Goal: Task Accomplishment & Management: Manage account settings

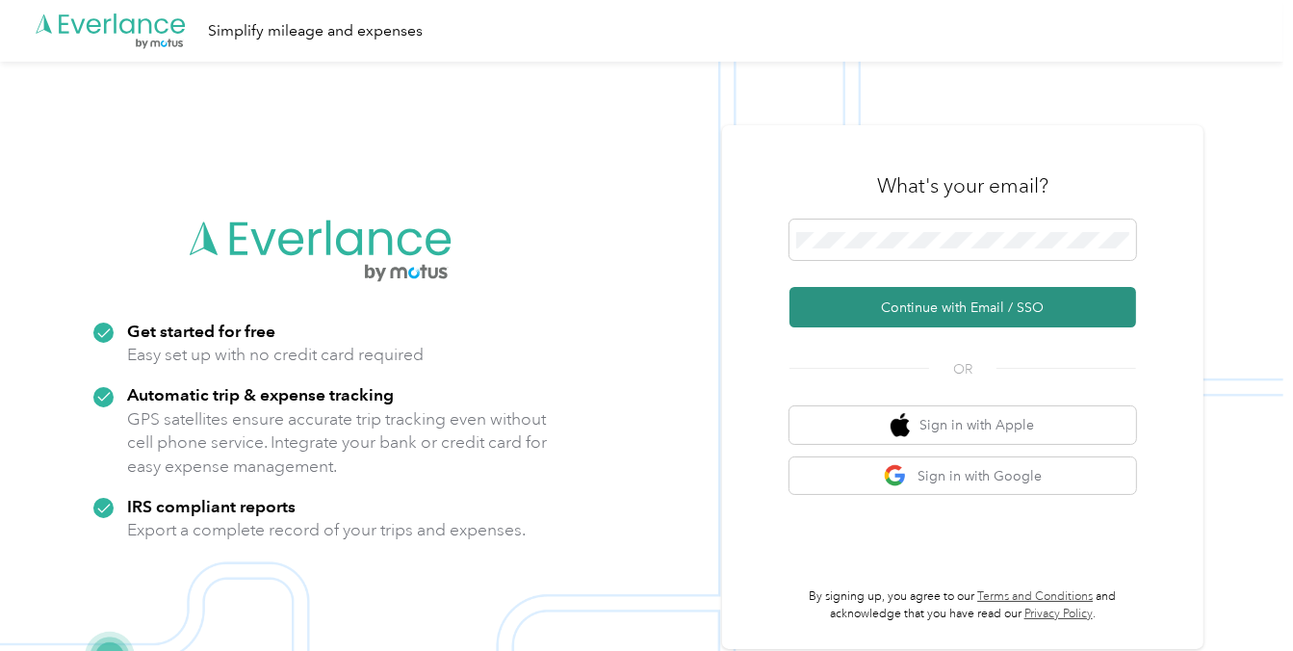
click at [1027, 311] on button "Continue with Email / SSO" at bounding box center [963, 307] width 347 height 40
click at [985, 301] on button "Continue with Email / SSO" at bounding box center [963, 307] width 347 height 40
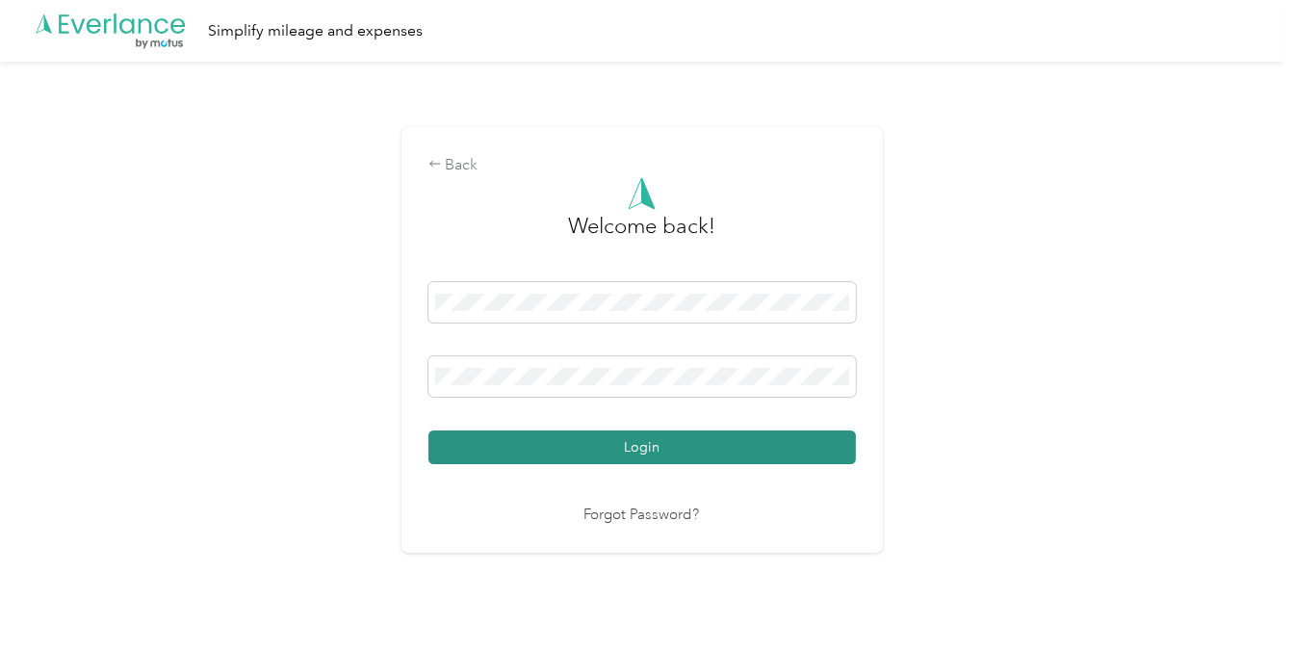
click at [653, 445] on button "Login" at bounding box center [642, 447] width 428 height 34
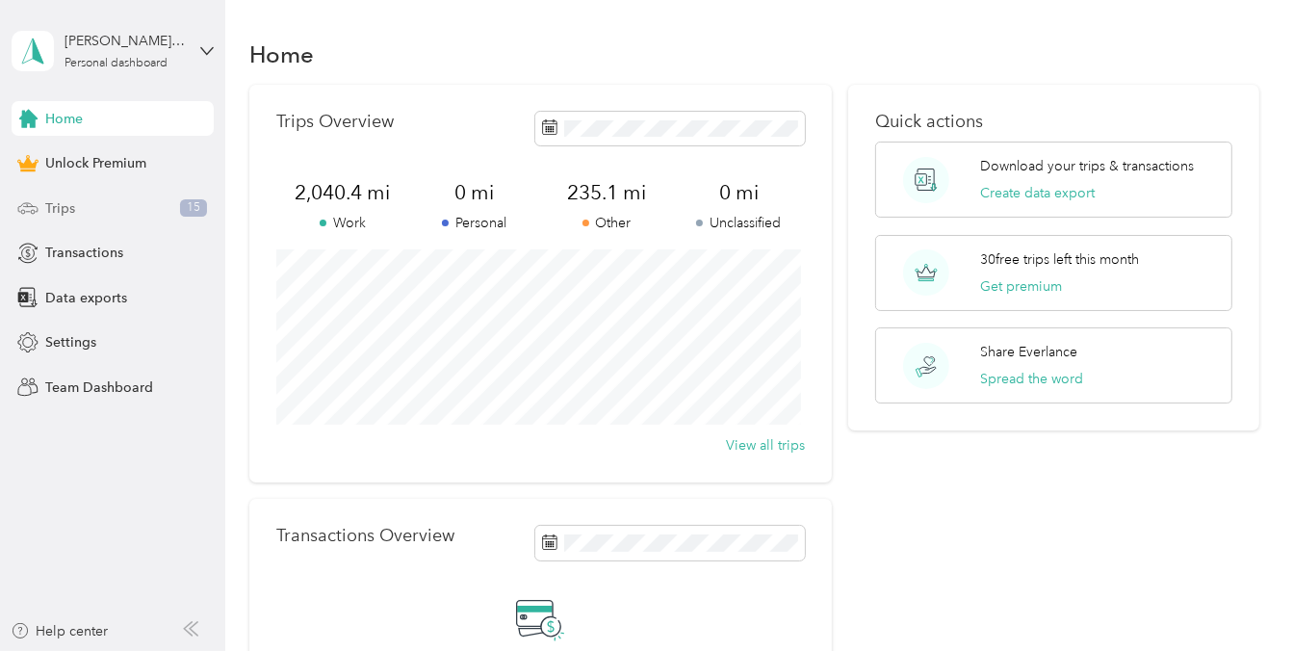
click at [65, 209] on span "Trips" at bounding box center [60, 208] width 30 height 20
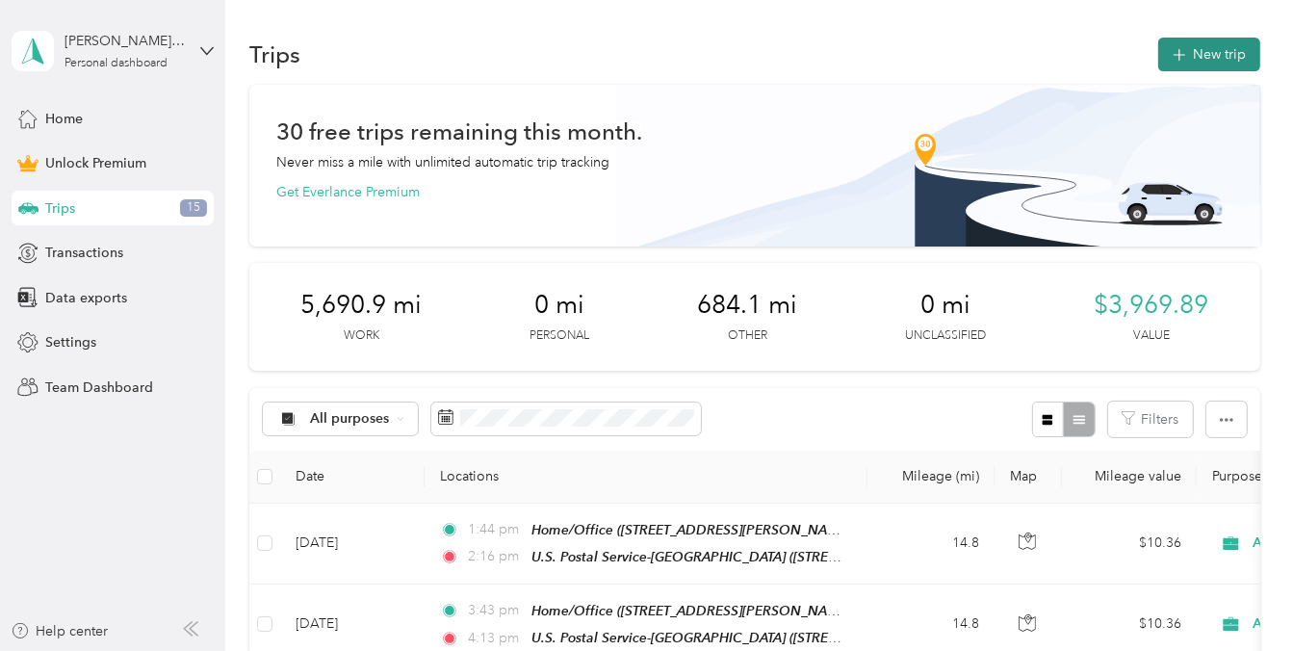
click at [1209, 45] on button "New trip" at bounding box center [1209, 55] width 102 height 34
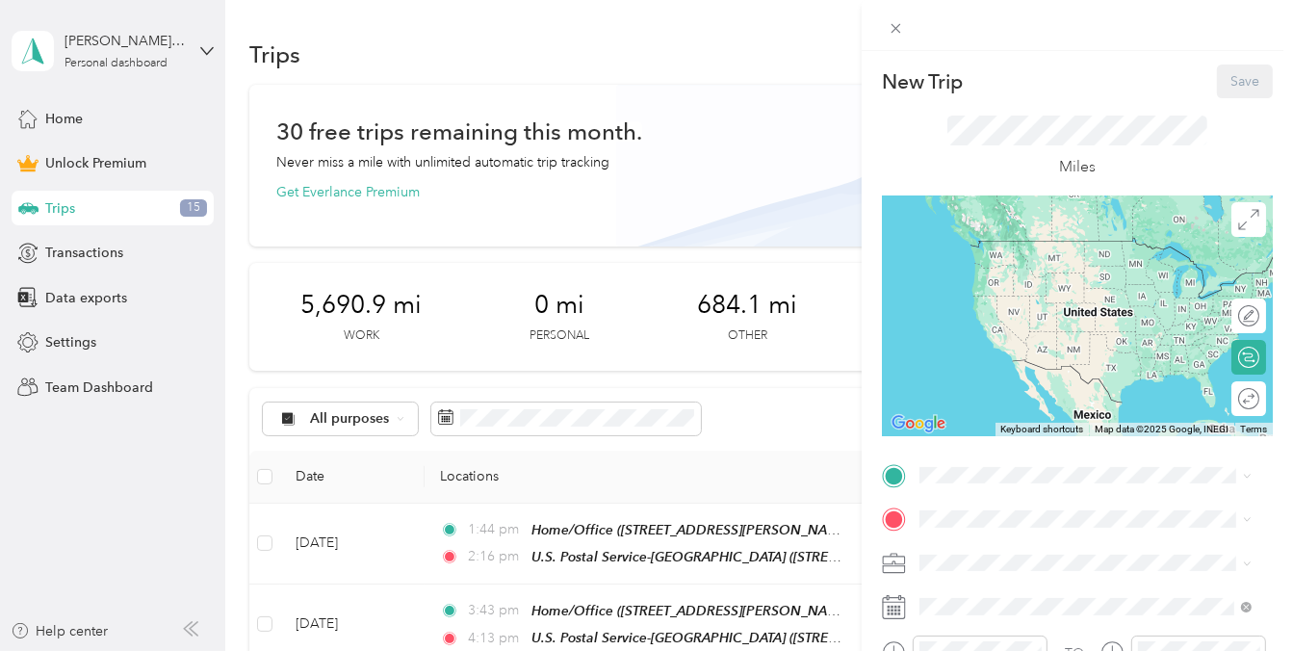
click at [1042, 263] on span "[STREET_ADDRESS][PERSON_NAME][US_STATE]" at bounding box center [1070, 279] width 229 height 37
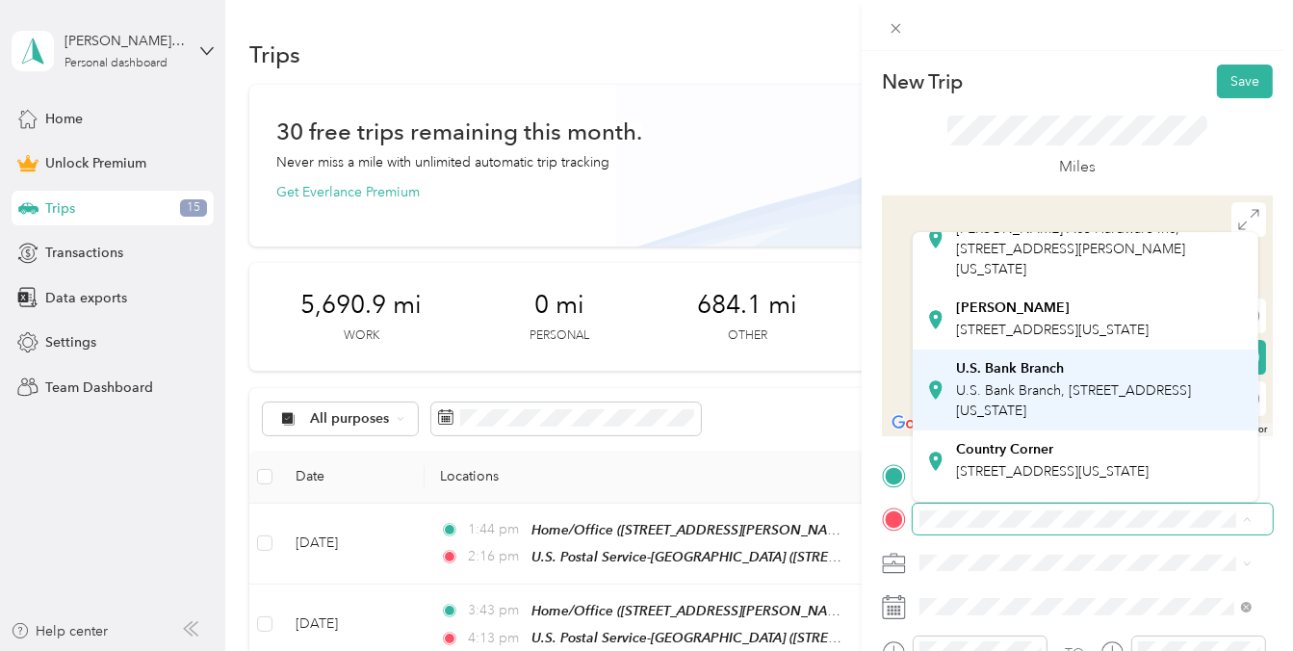
scroll to position [224, 0]
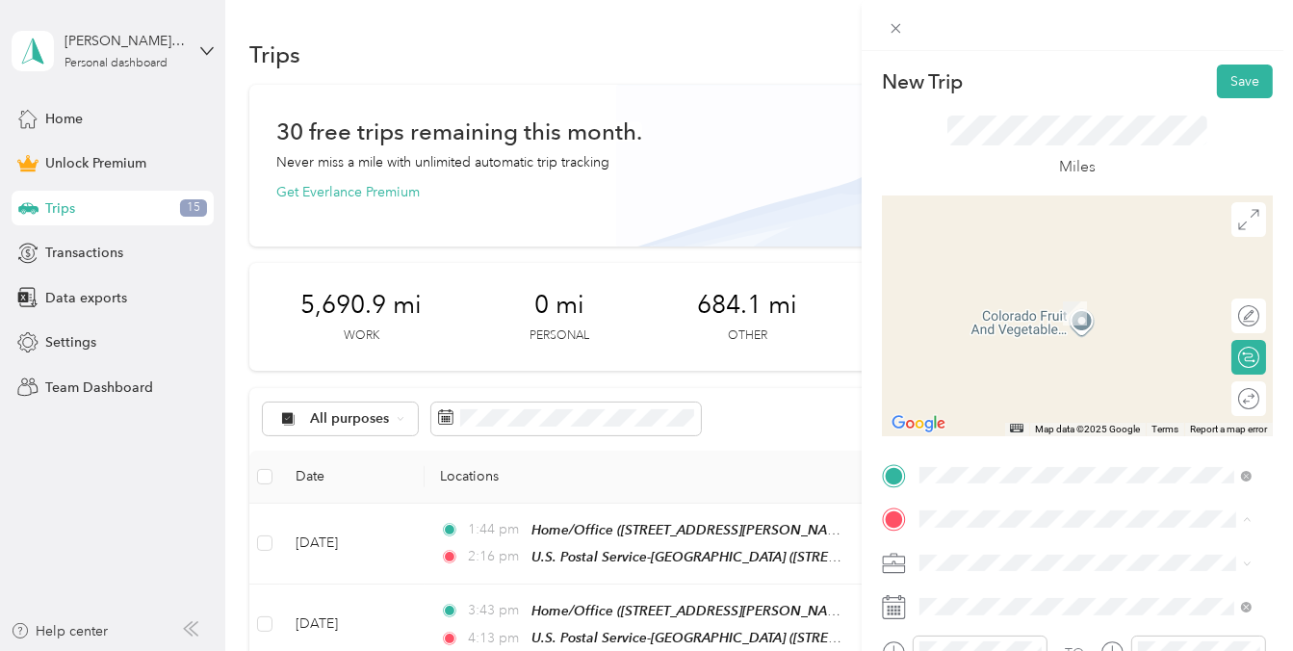
click at [1061, 402] on div "U.S. Postal Service-[PERSON_NAME] [STREET_ADDRESS][PERSON_NAME][US_STATE]" at bounding box center [1100, 372] width 289 height 61
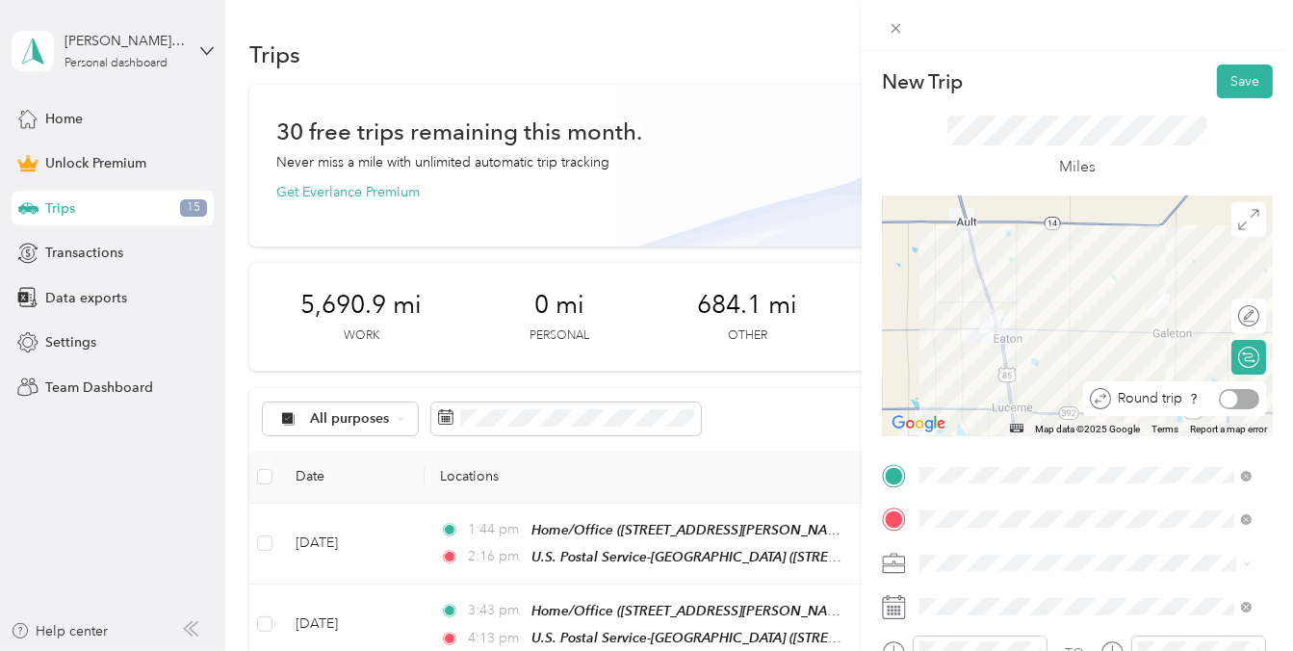
click at [1237, 400] on div at bounding box center [1239, 399] width 40 height 20
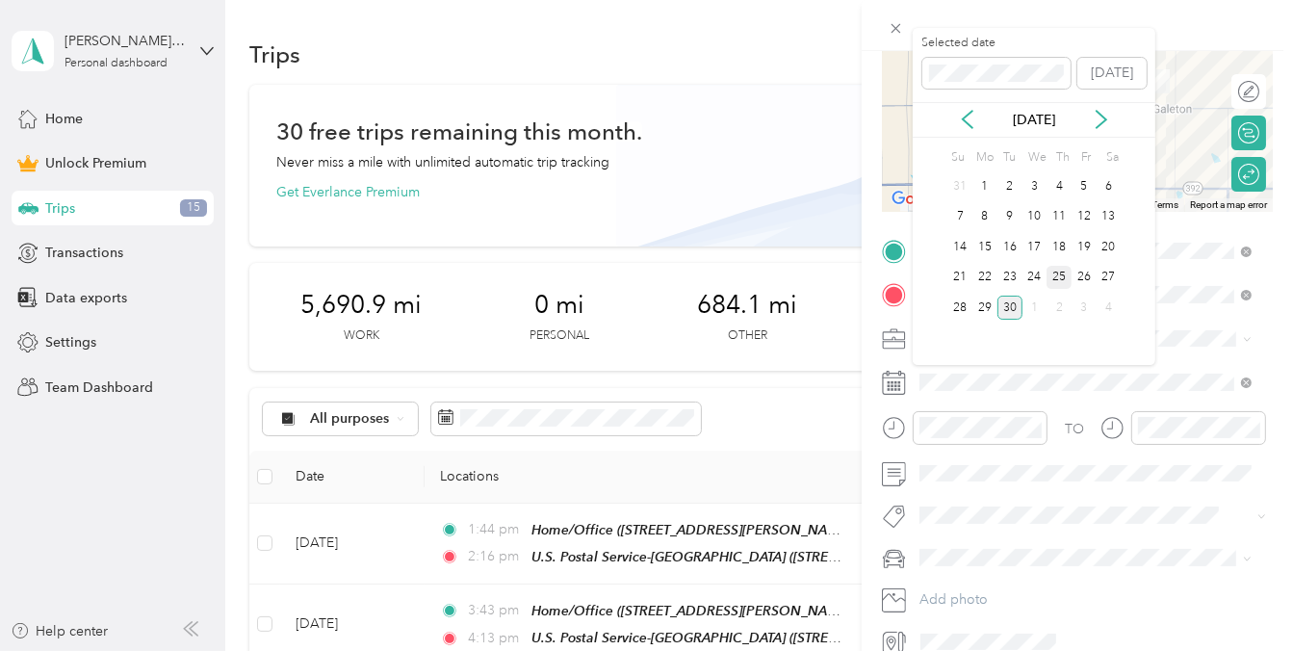
click at [1056, 270] on div "25" at bounding box center [1059, 278] width 25 height 24
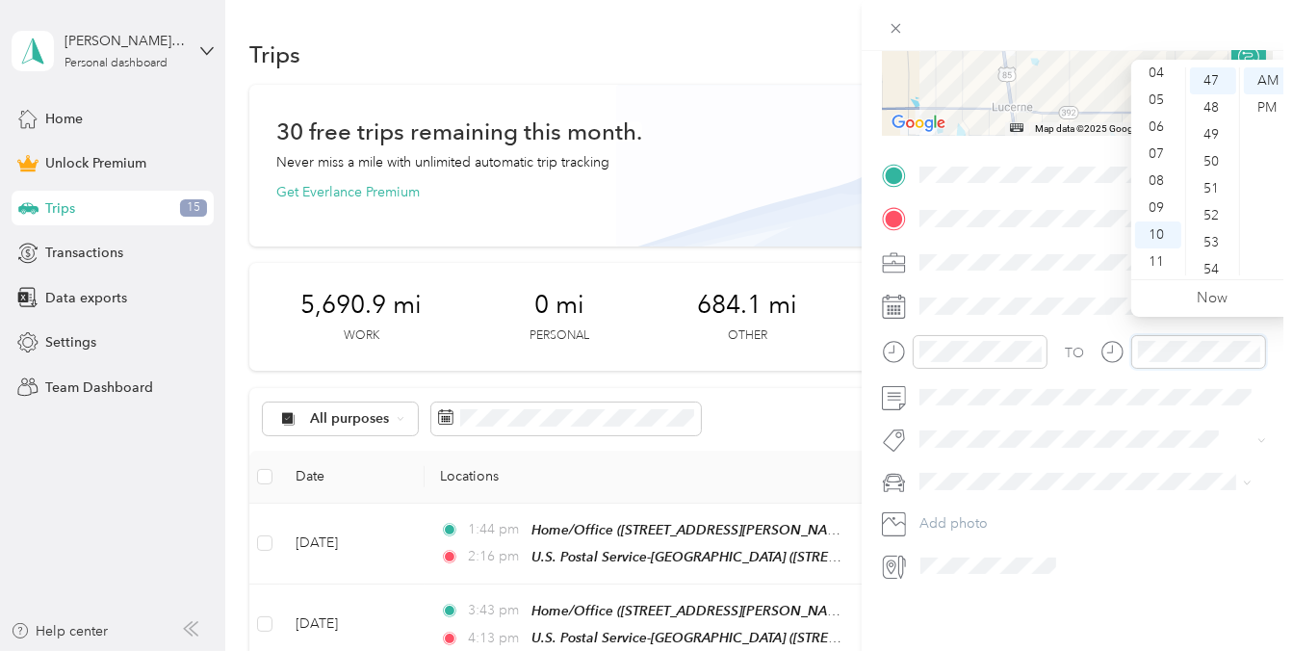
scroll to position [0, 0]
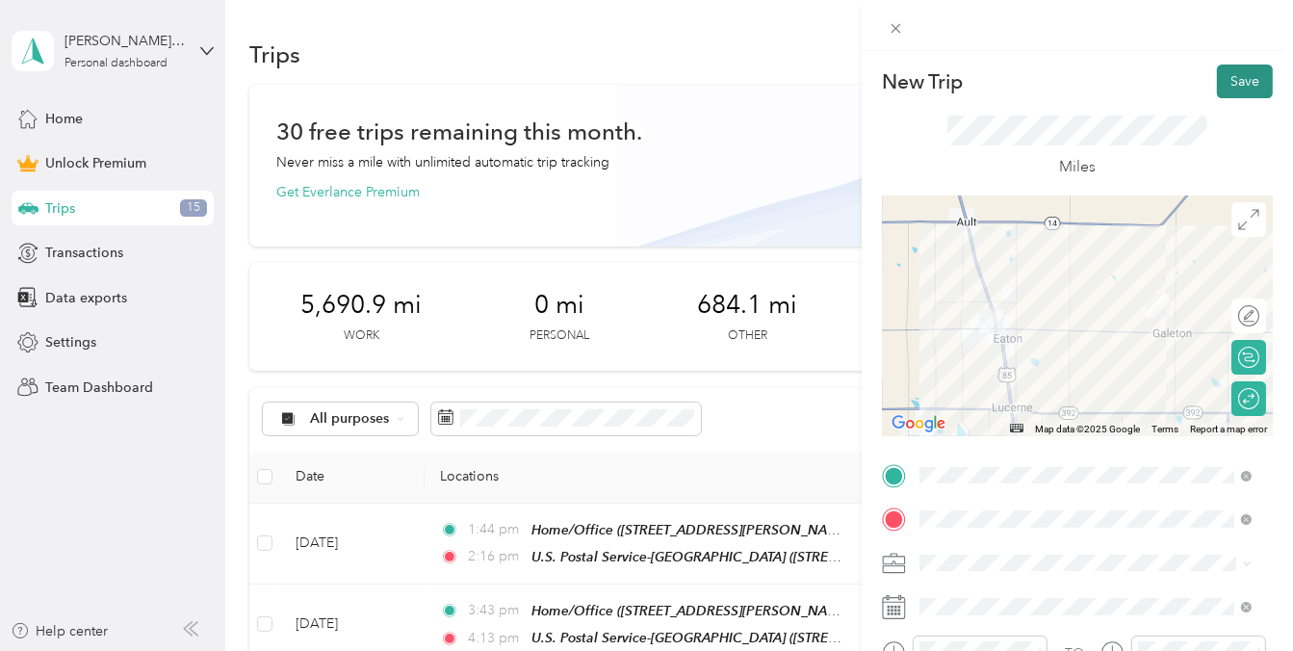
click at [1241, 78] on button "Save" at bounding box center [1245, 82] width 56 height 34
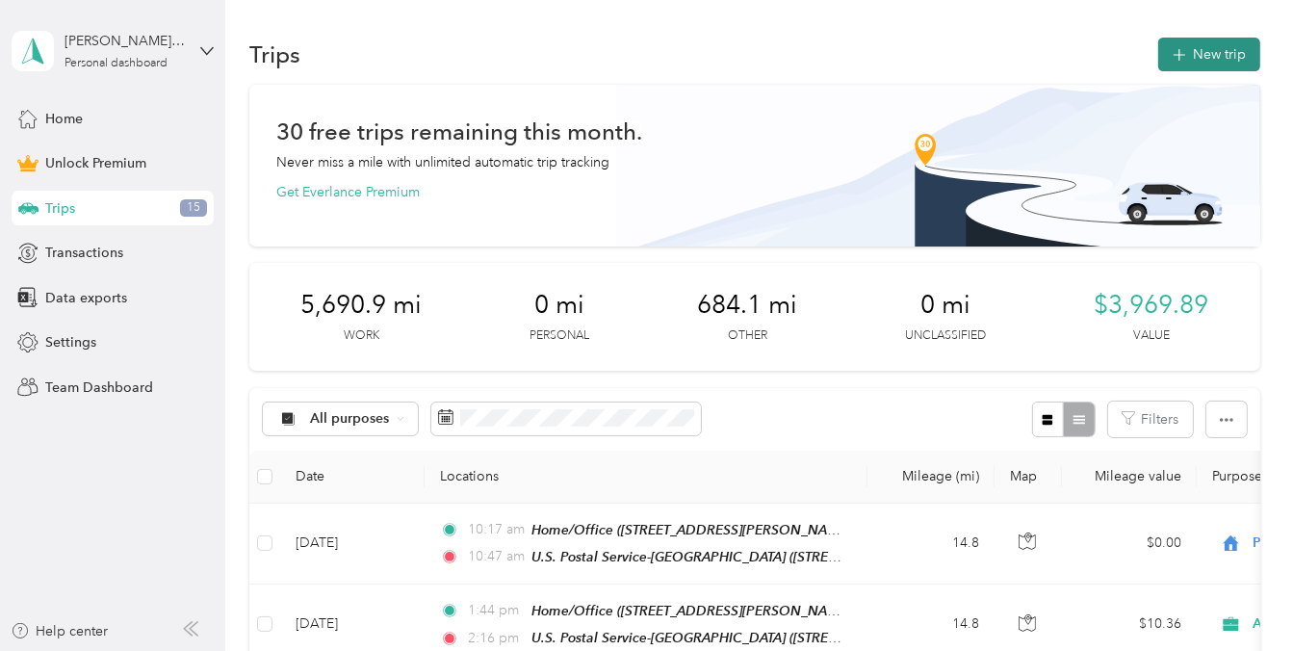
click at [1176, 39] on button "New trip" at bounding box center [1209, 55] width 102 height 34
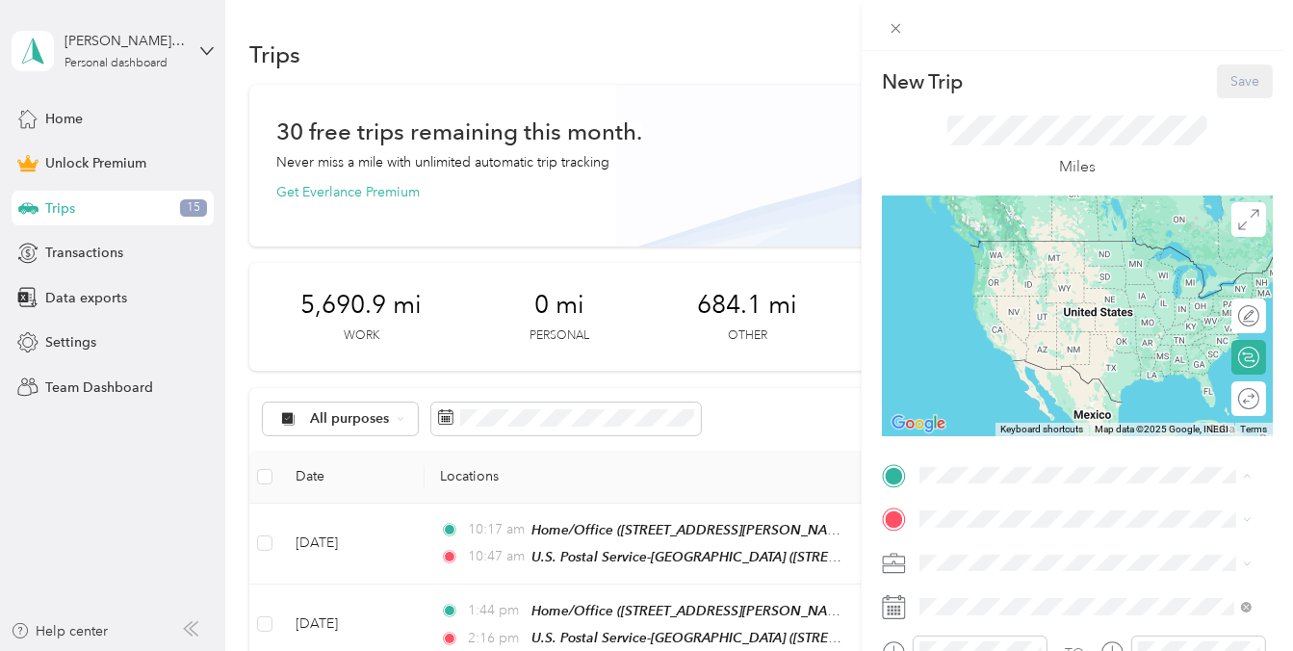
click at [1036, 251] on div "Home/Office [STREET_ADDRESS][PERSON_NAME][US_STATE]" at bounding box center [1100, 269] width 289 height 61
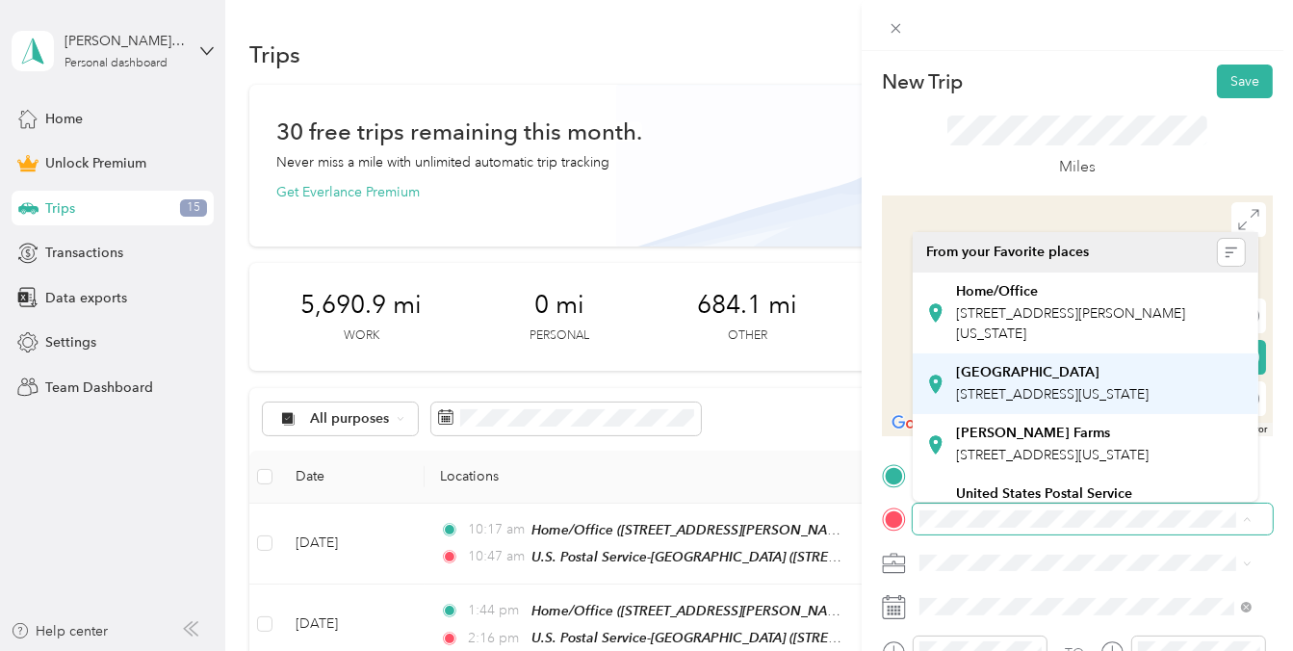
scroll to position [224, 0]
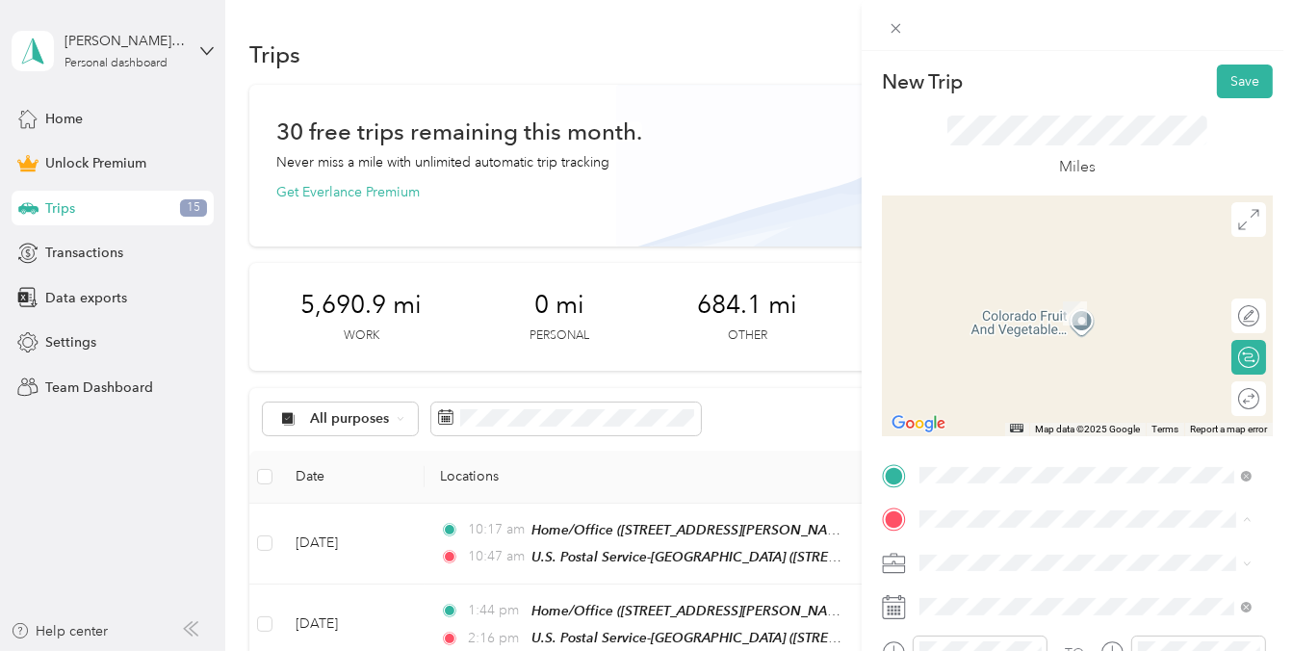
click at [1018, 401] on span "[STREET_ADDRESS][PERSON_NAME][US_STATE]" at bounding box center [1070, 382] width 229 height 37
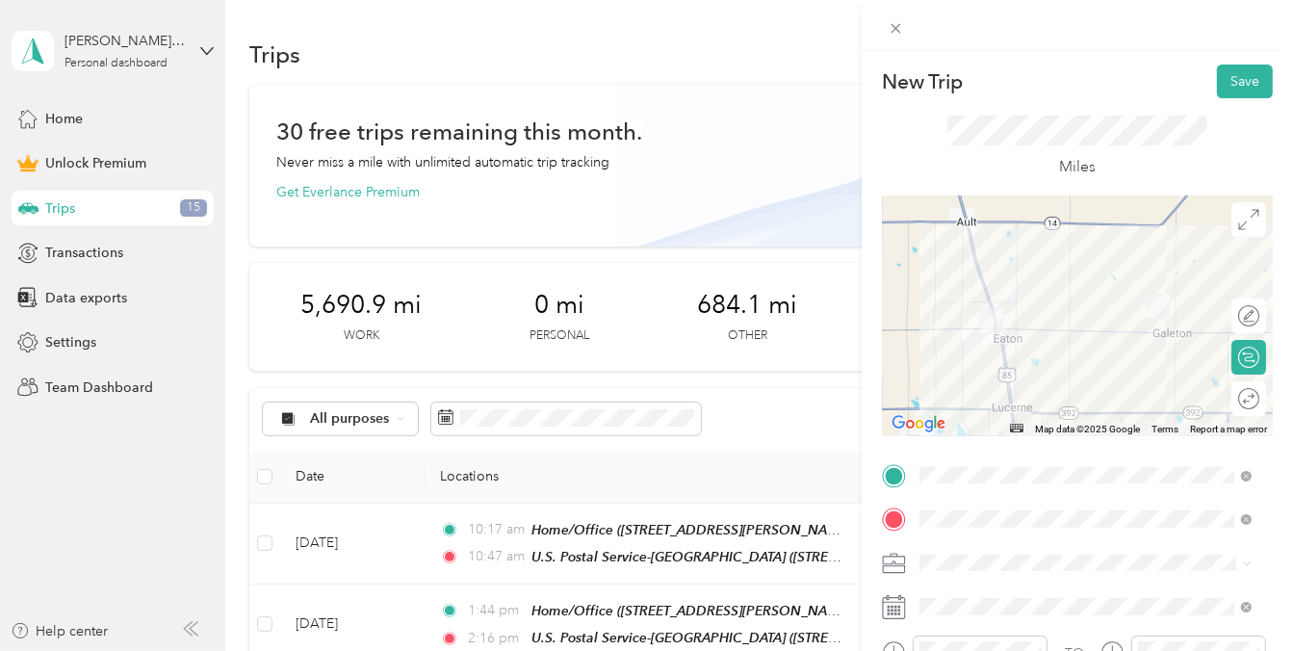
click at [1041, 430] on li "Association management" at bounding box center [1086, 426] width 346 height 34
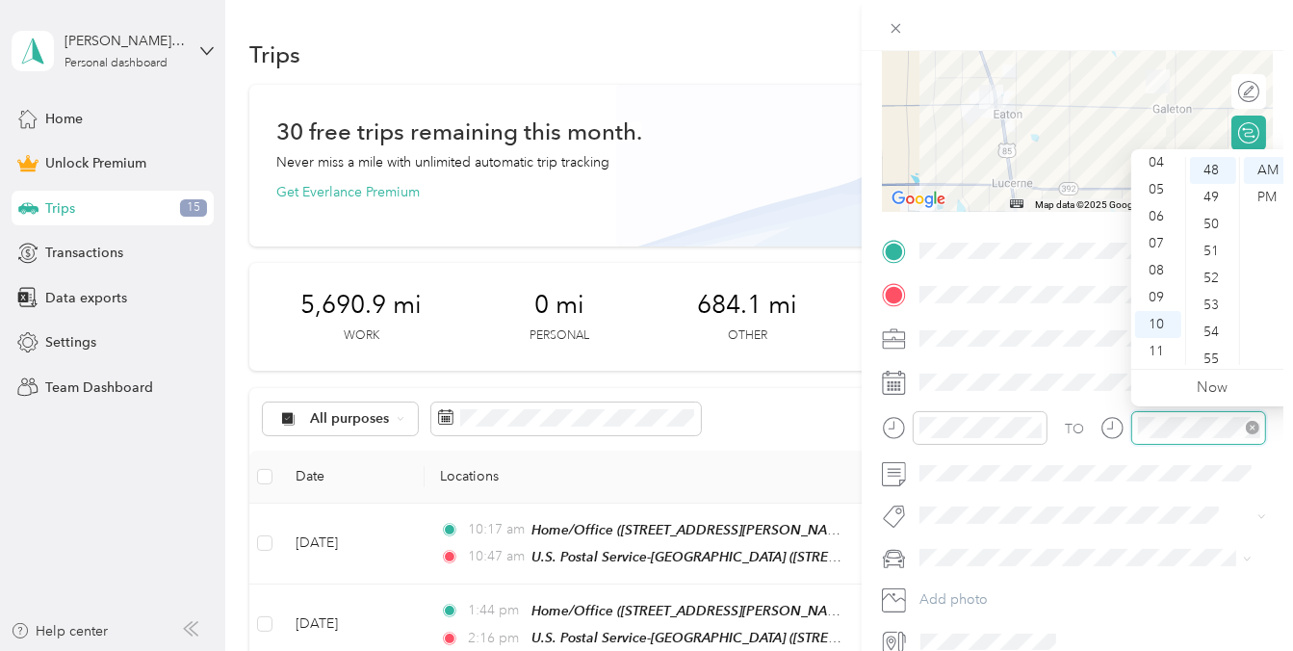
scroll to position [1294, 0]
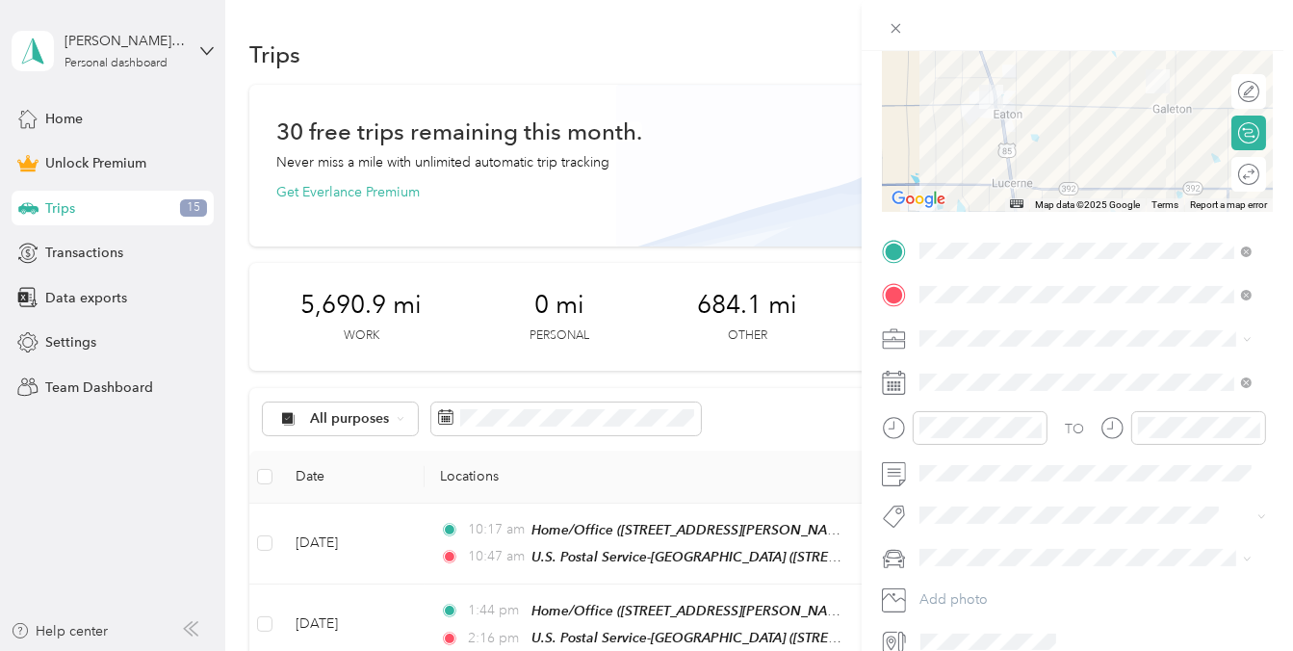
click at [998, 621] on span "Buick LeSabre null" at bounding box center [982, 624] width 112 height 16
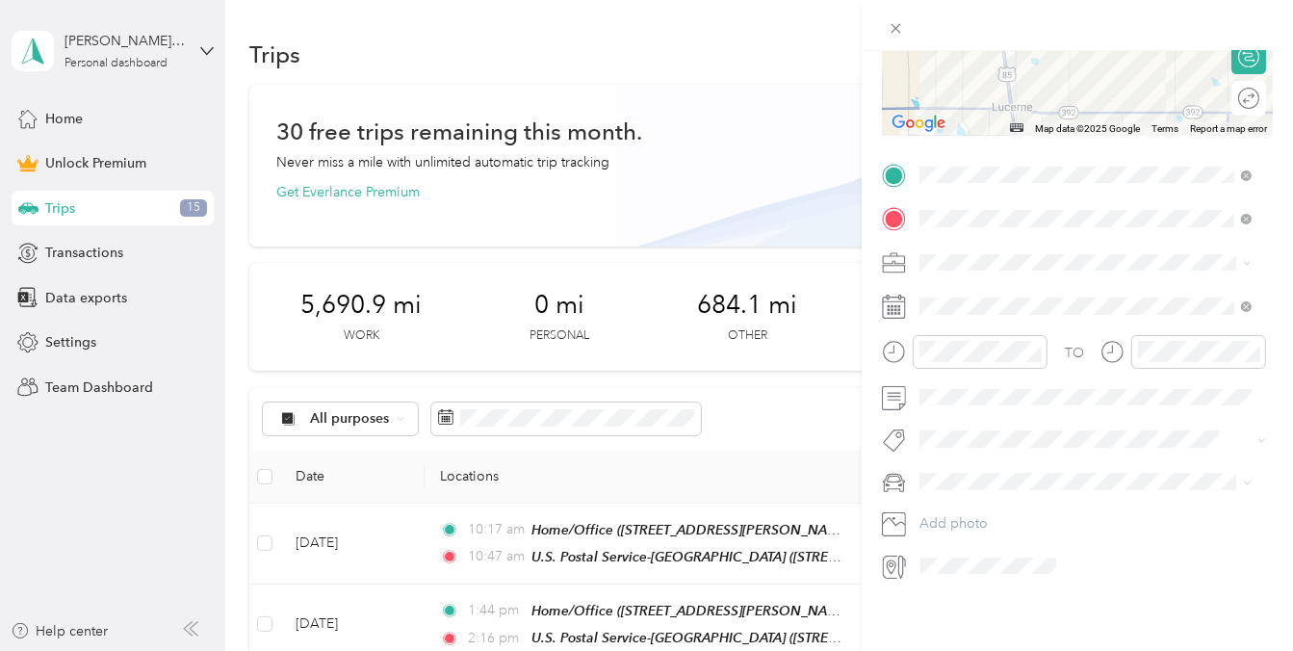
scroll to position [0, 0]
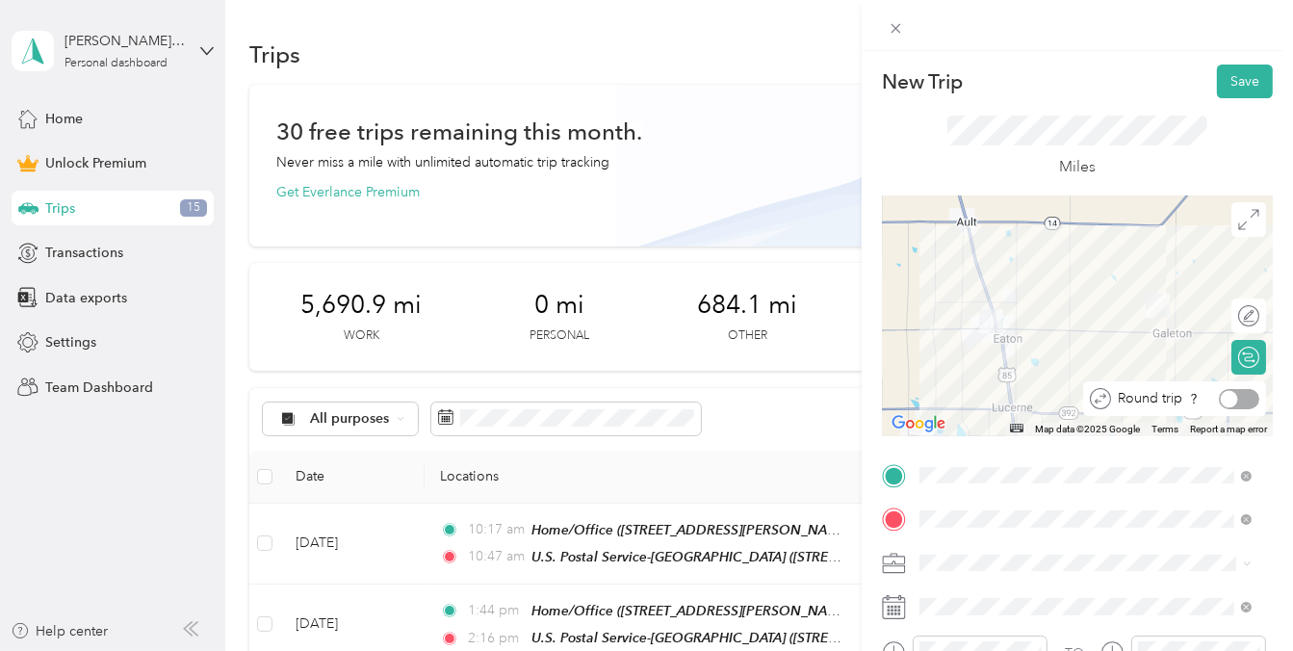
click at [1240, 405] on div at bounding box center [1239, 399] width 40 height 20
click at [1243, 79] on button "Save" at bounding box center [1245, 82] width 56 height 34
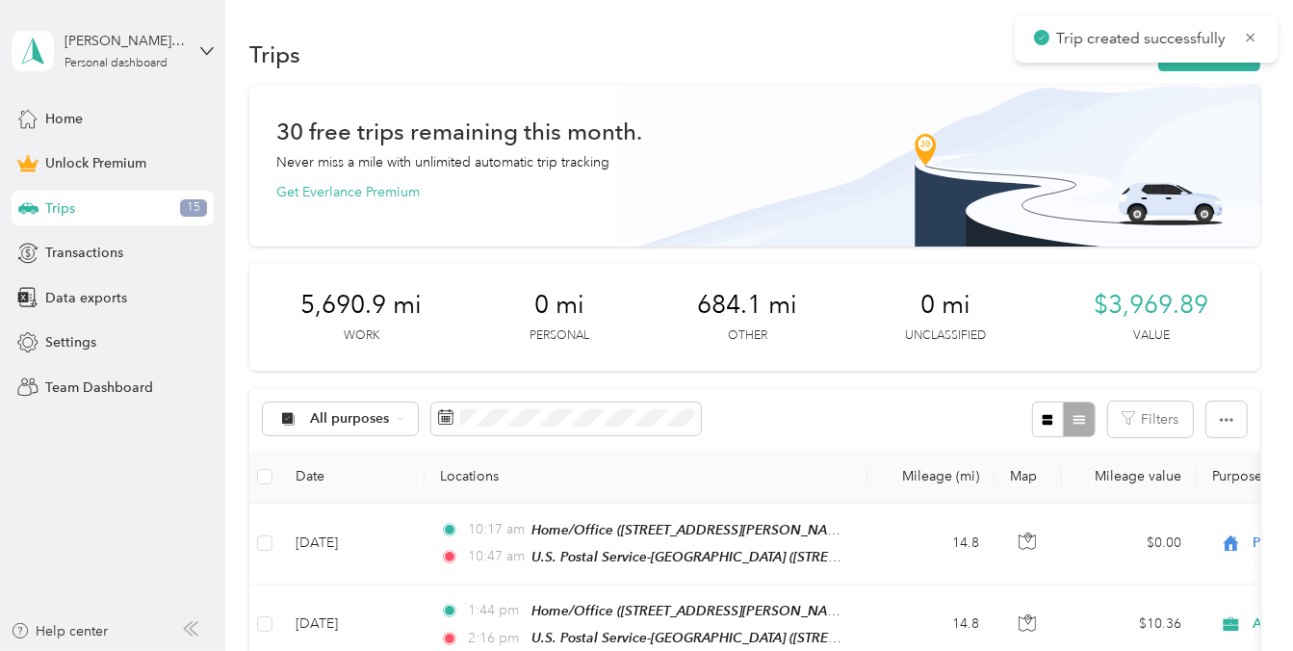
scroll to position [224, 0]
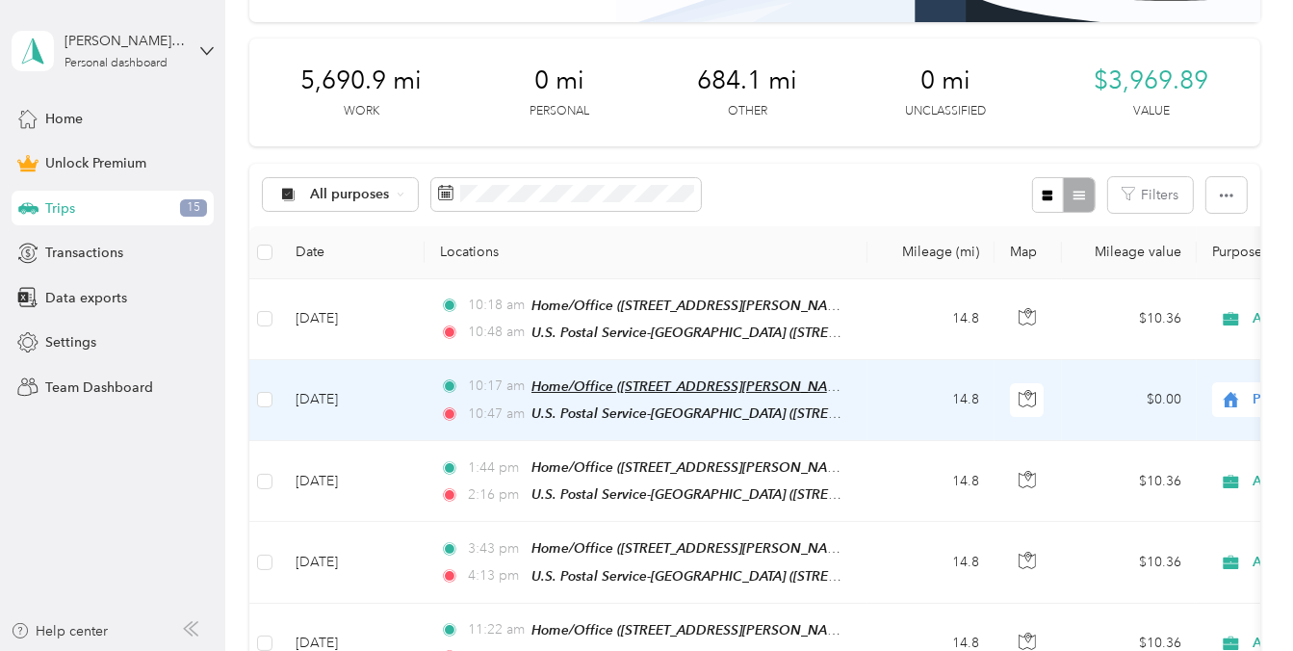
click at [654, 382] on span "Home/Office ([STREET_ADDRESS][PERSON_NAME][US_STATE])" at bounding box center [726, 386] width 391 height 16
click at [890, 408] on td "14.8" at bounding box center [931, 400] width 127 height 81
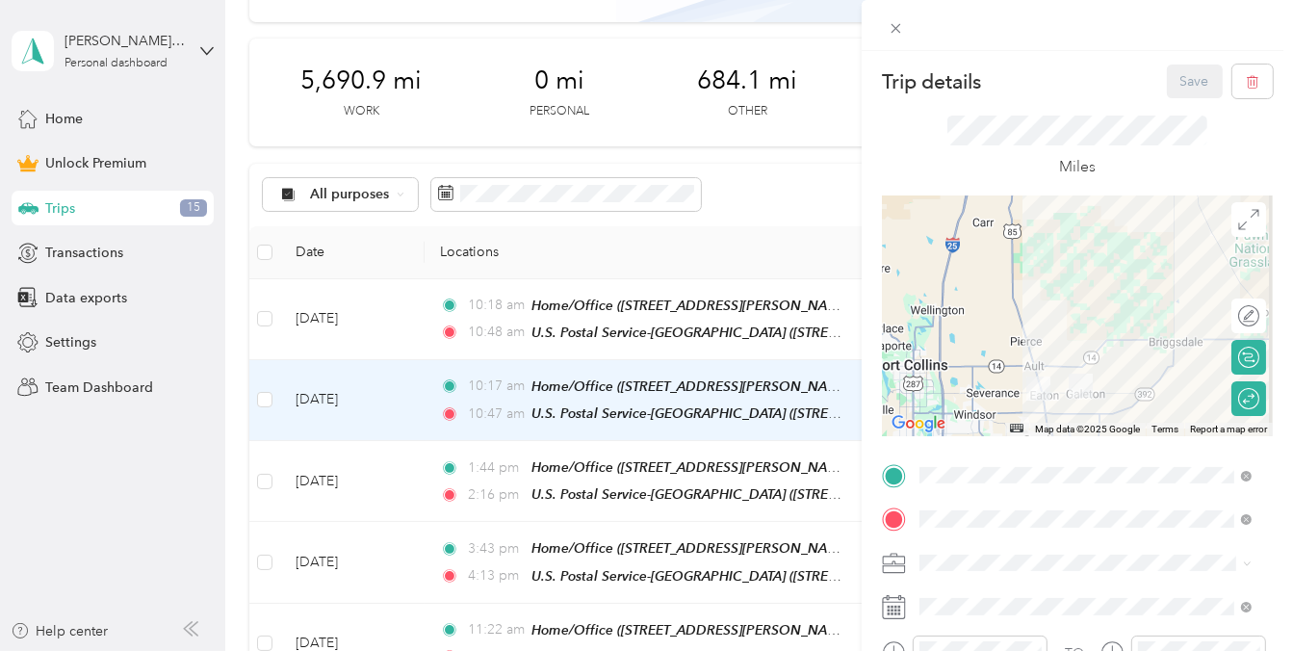
scroll to position [315, 0]
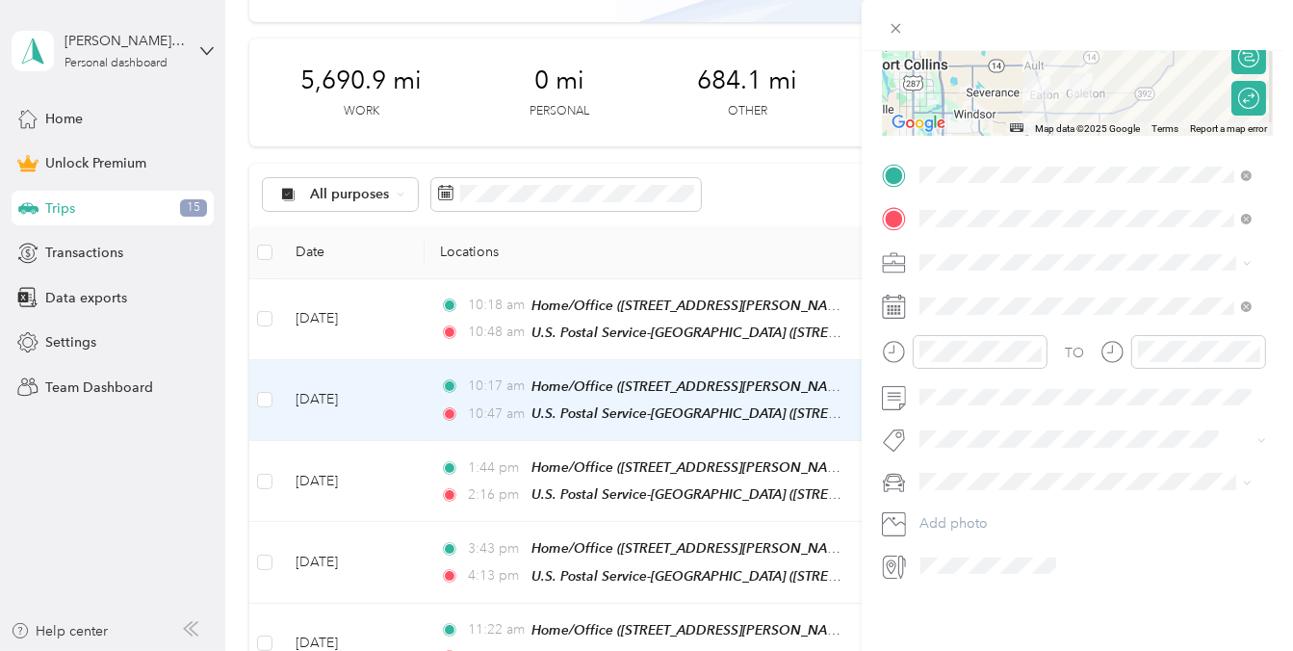
click at [971, 418] on li "Association management" at bounding box center [1086, 408] width 346 height 34
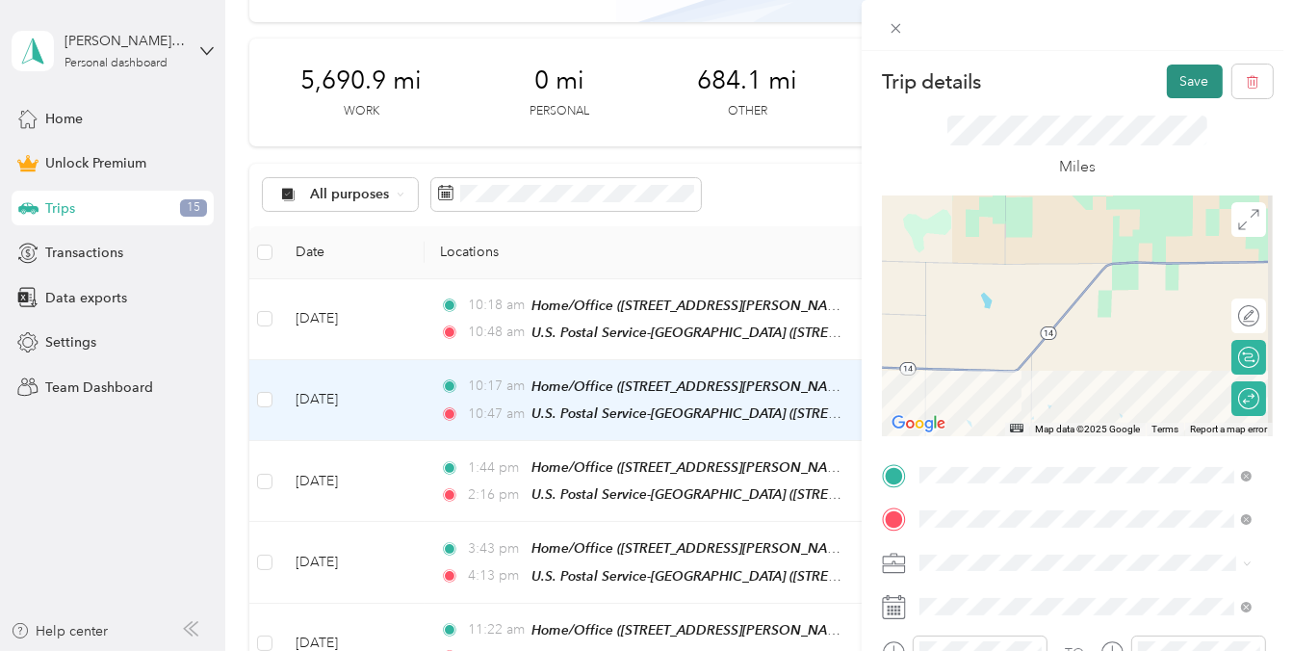
click at [1179, 79] on button "Save" at bounding box center [1195, 82] width 56 height 34
